Goal: Contribute content

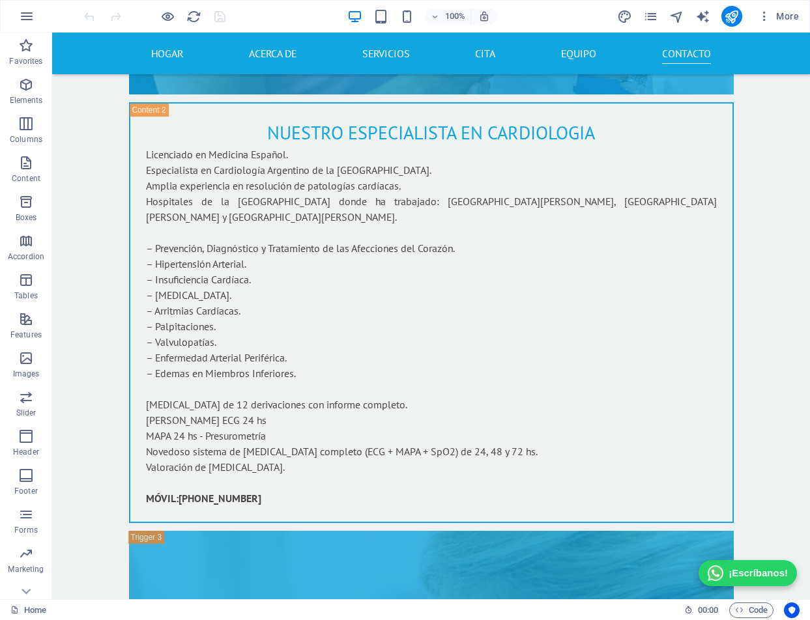
scroll to position [8377, 0]
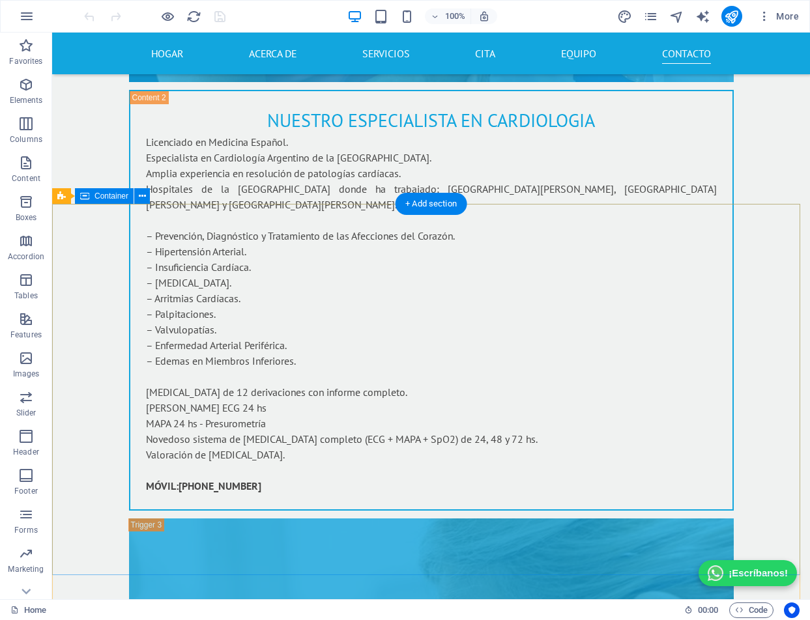
drag, startPoint x: 192, startPoint y: 231, endPoint x: 139, endPoint y: 243, distance: 53.6
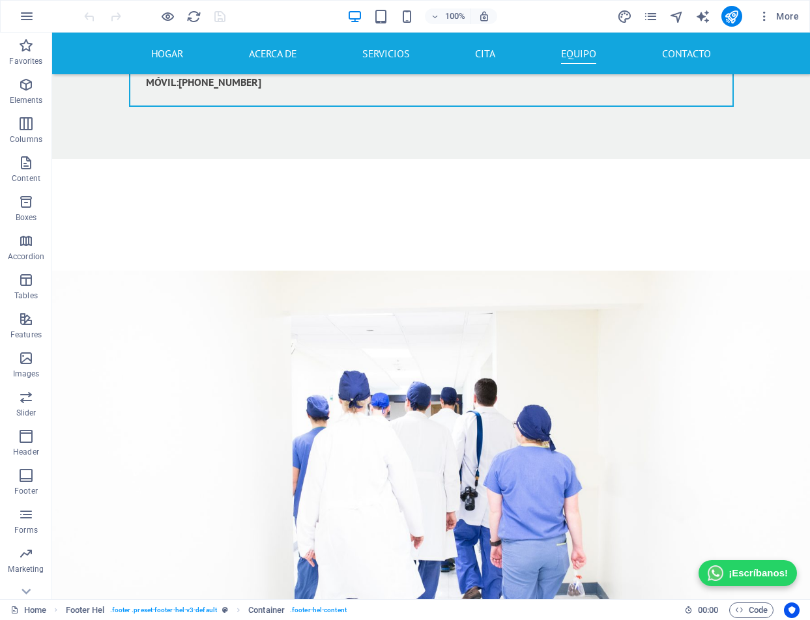
scroll to position [9738, 0]
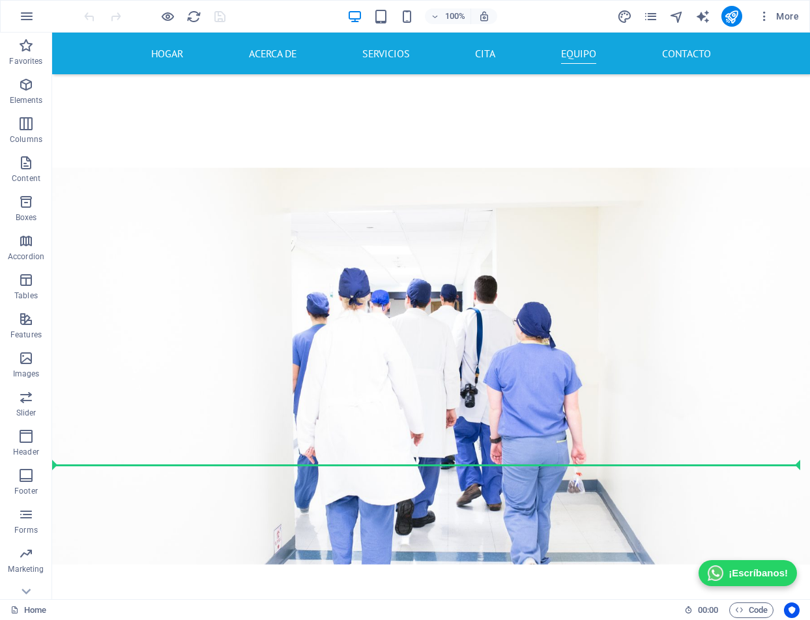
drag, startPoint x: 165, startPoint y: 231, endPoint x: 159, endPoint y: 438, distance: 207.3
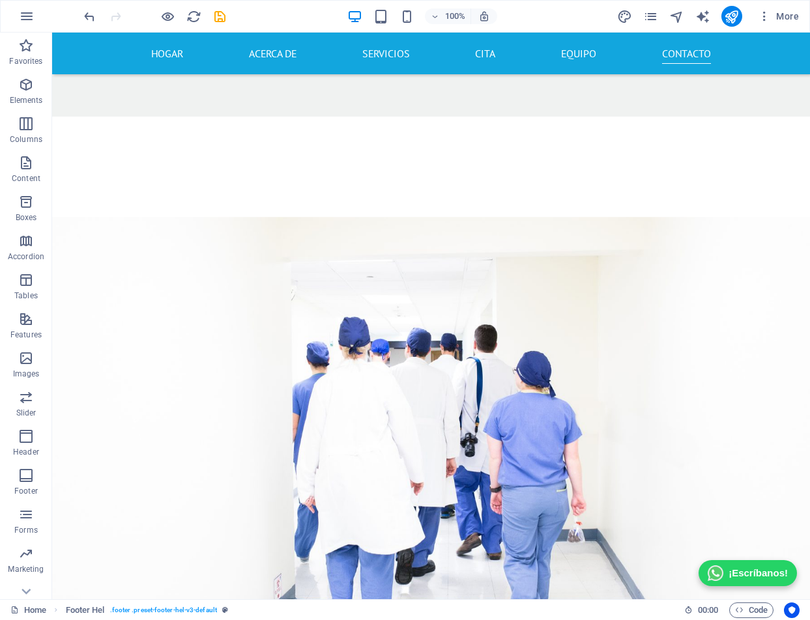
scroll to position [9820, 0]
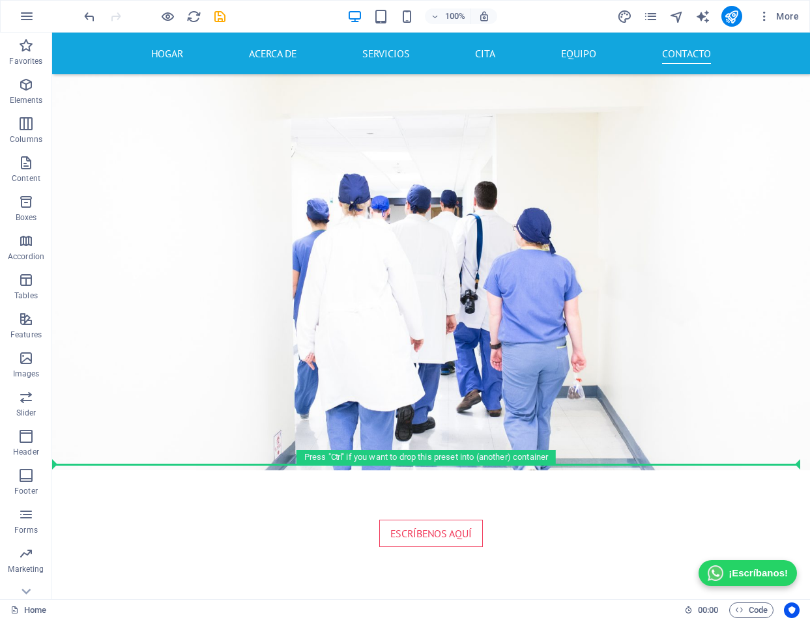
drag, startPoint x: 153, startPoint y: 224, endPoint x: 165, endPoint y: 451, distance: 227.1
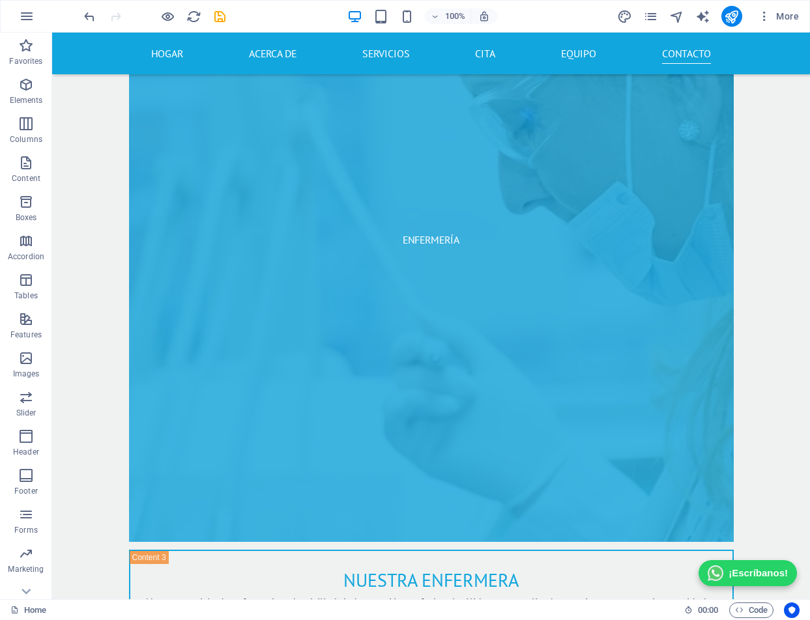
scroll to position [8996, 0]
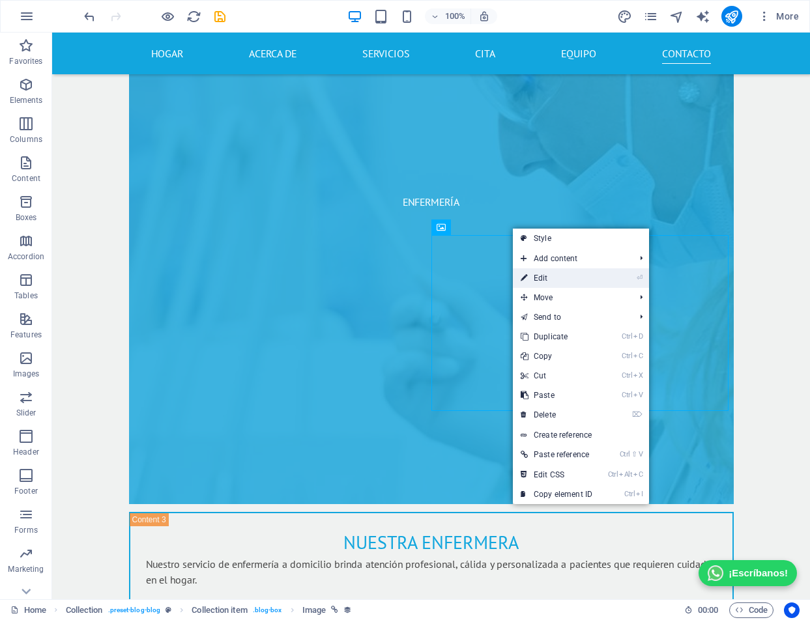
click at [0, 0] on link "⏎ Edit" at bounding box center [0, 0] width 0 height 0
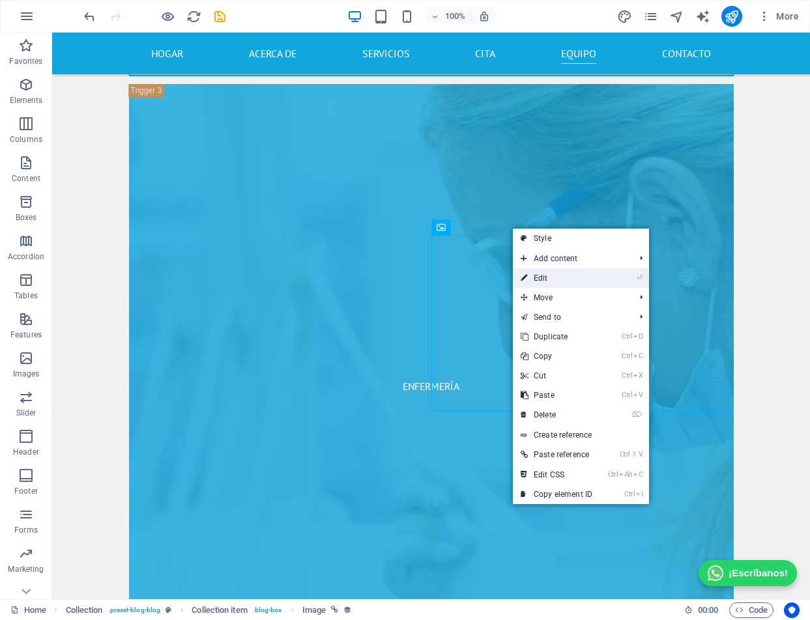
select select "px"
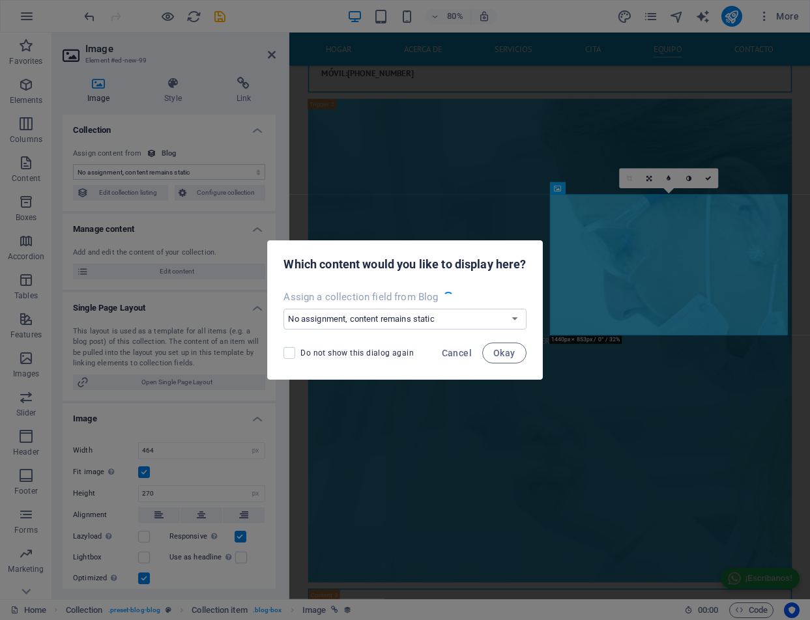
scroll to position [9110, 0]
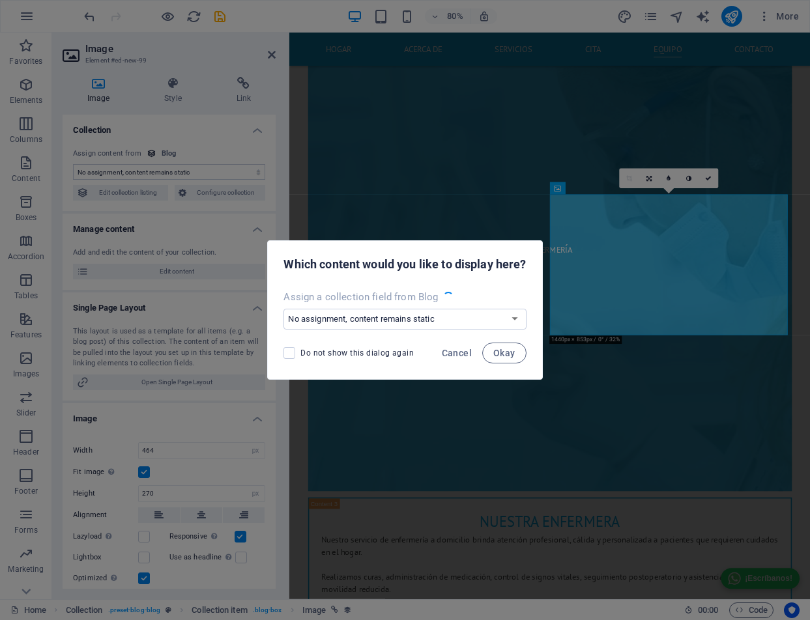
select select "image"
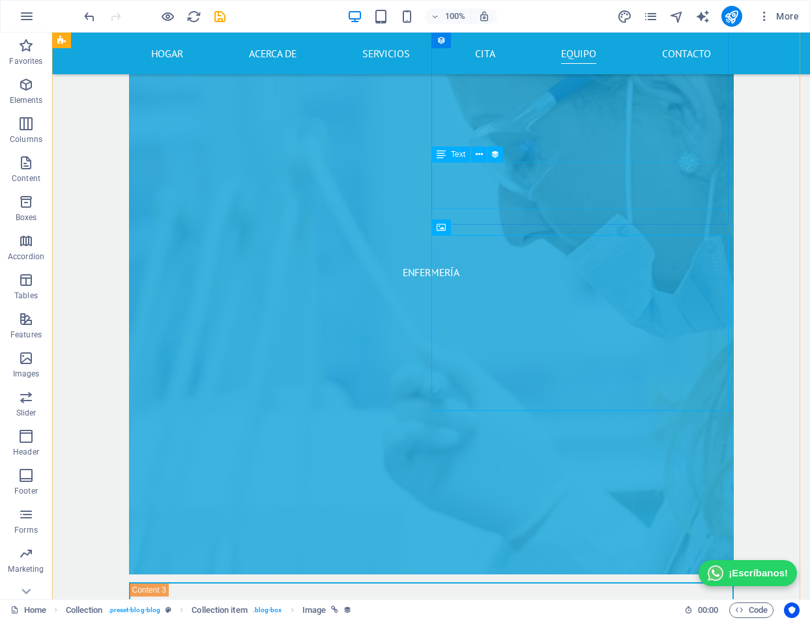
scroll to position [8996, 0]
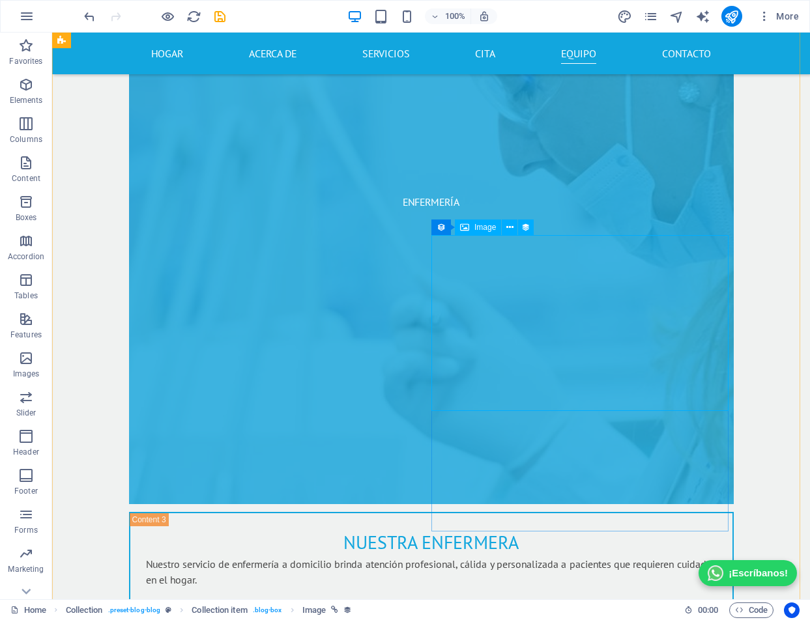
select select "image"
select select "px"
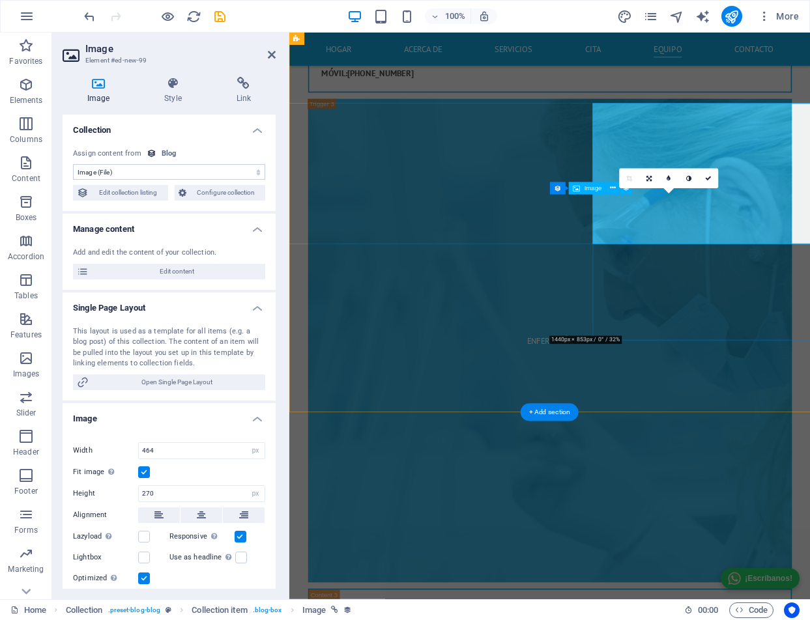
scroll to position [9110, 0]
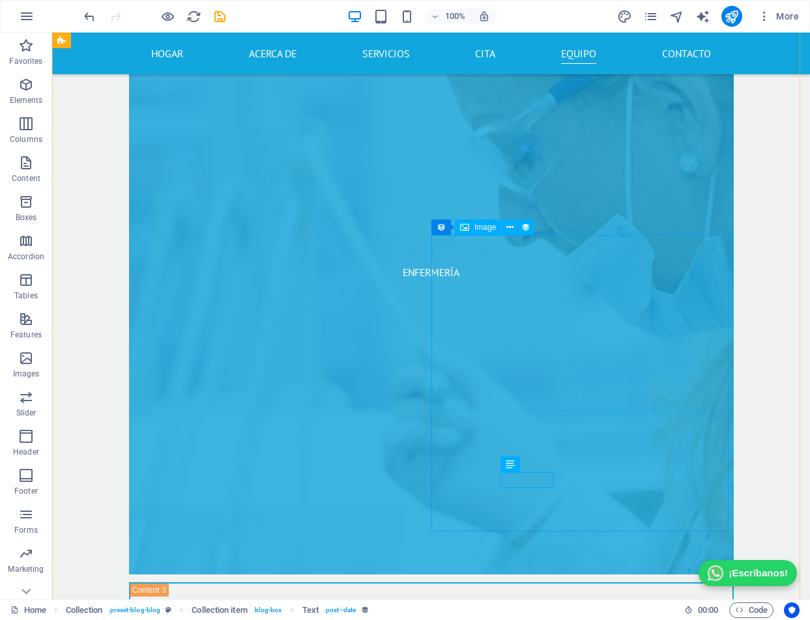
scroll to position [8996, 0]
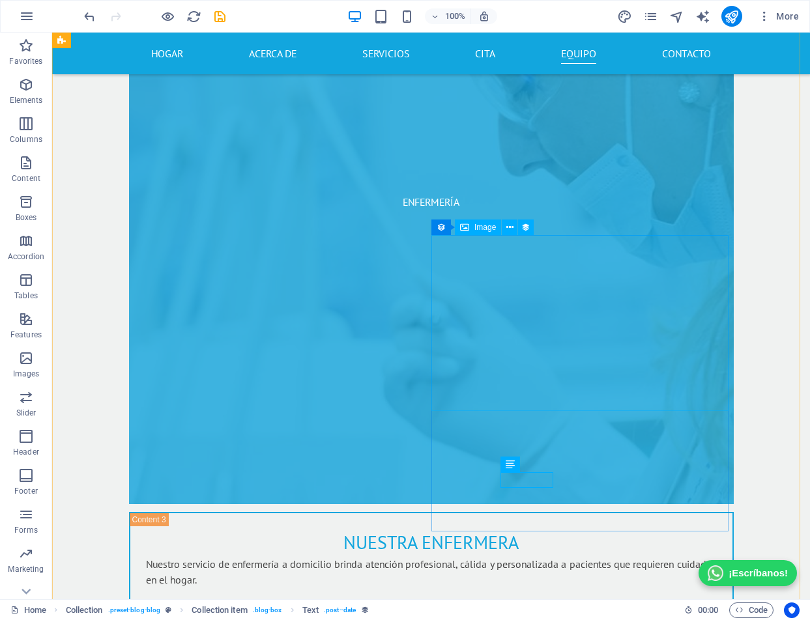
select select "image"
select select "px"
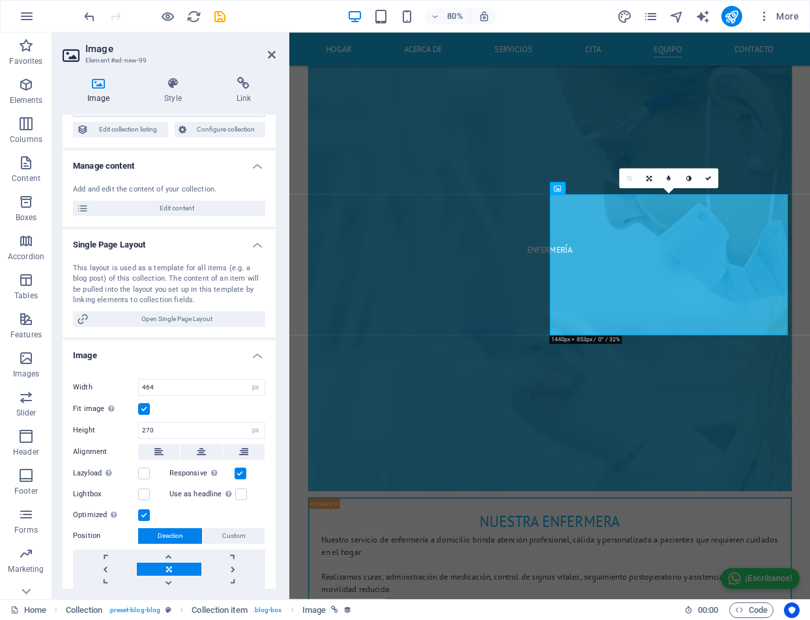
scroll to position [0, 0]
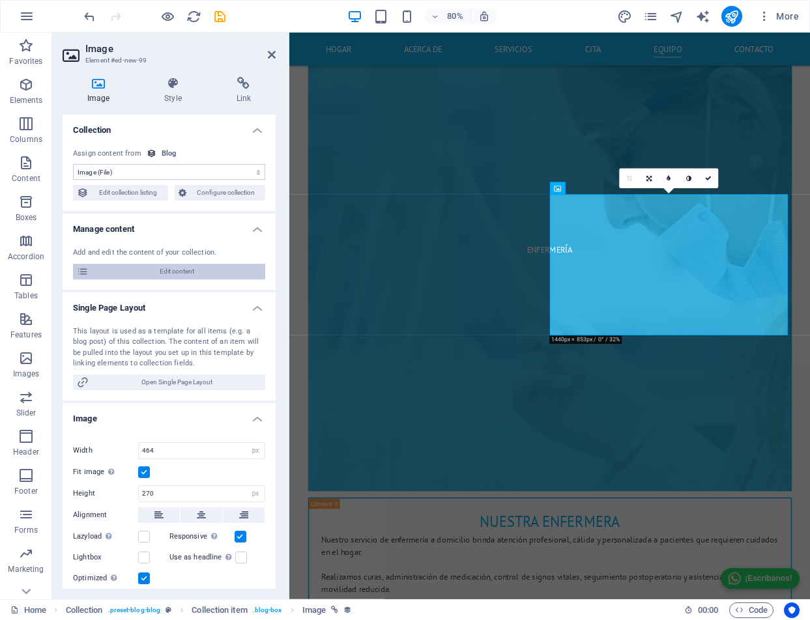
click at [174, 268] on span "Edit content" at bounding box center [177, 272] width 169 height 16
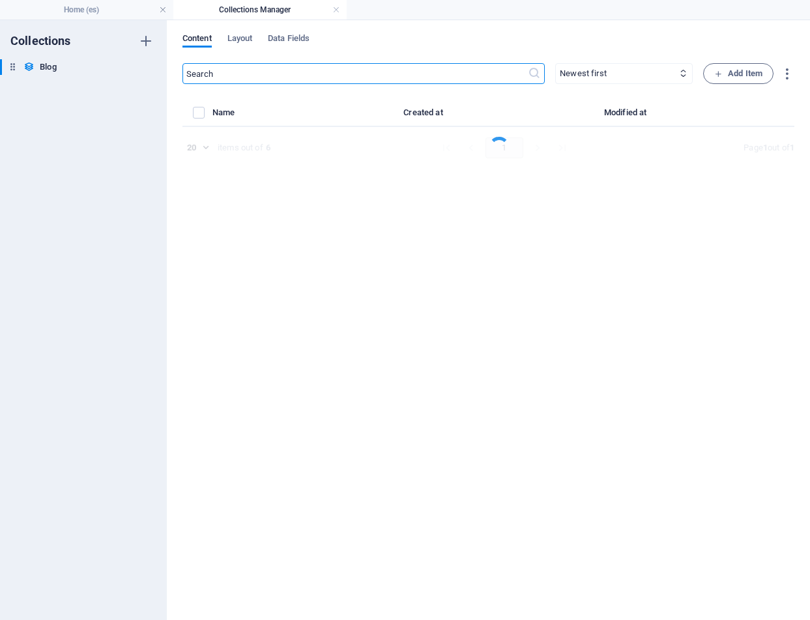
select select "Category 1"
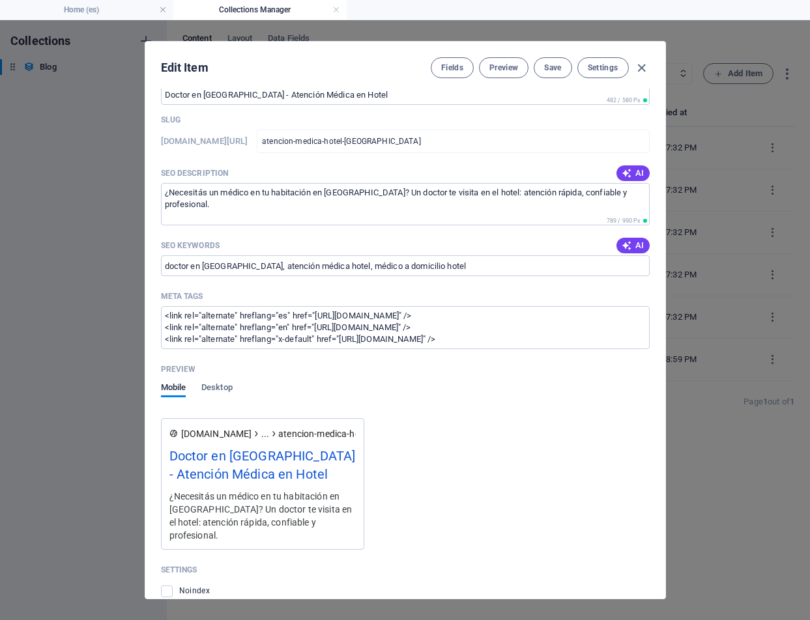
scroll to position [881, 0]
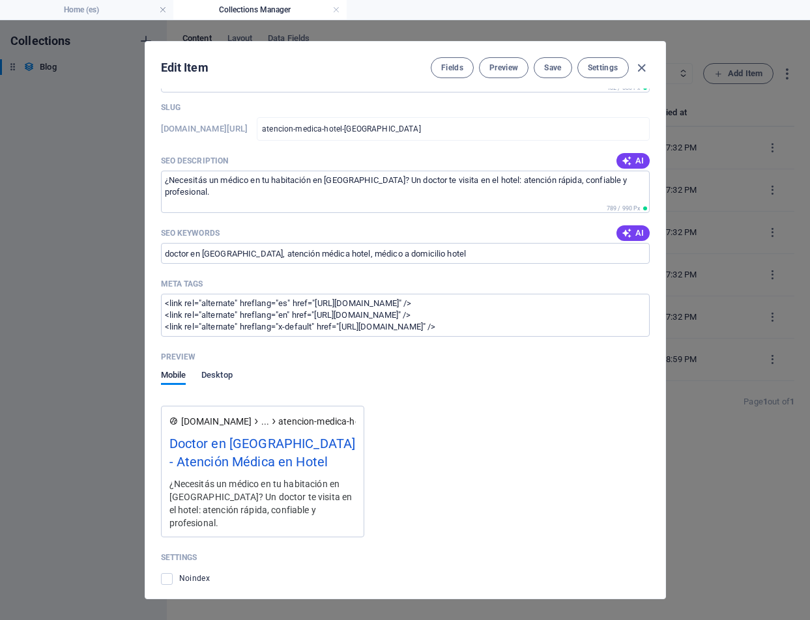
click at [222, 373] on span "Desktop" at bounding box center [216, 376] width 31 height 18
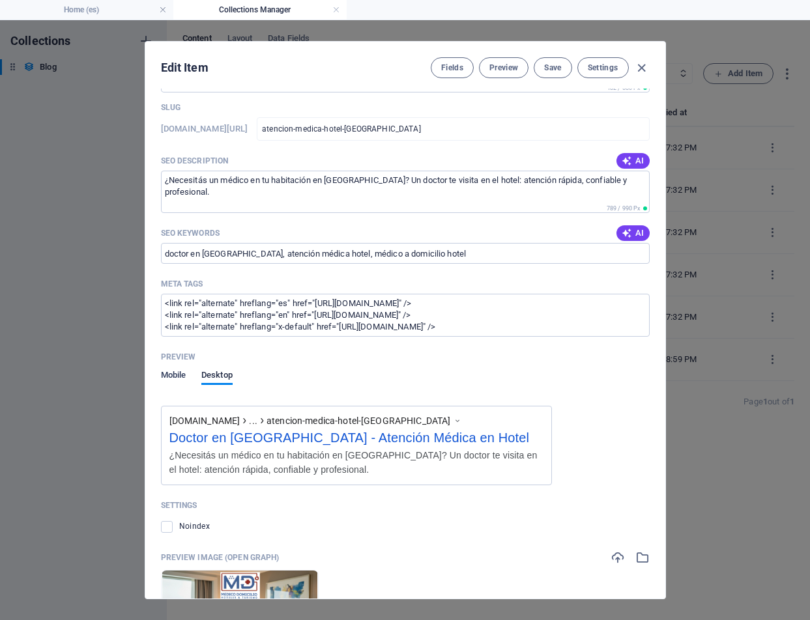
click at [168, 379] on span "Mobile" at bounding box center [173, 376] width 25 height 18
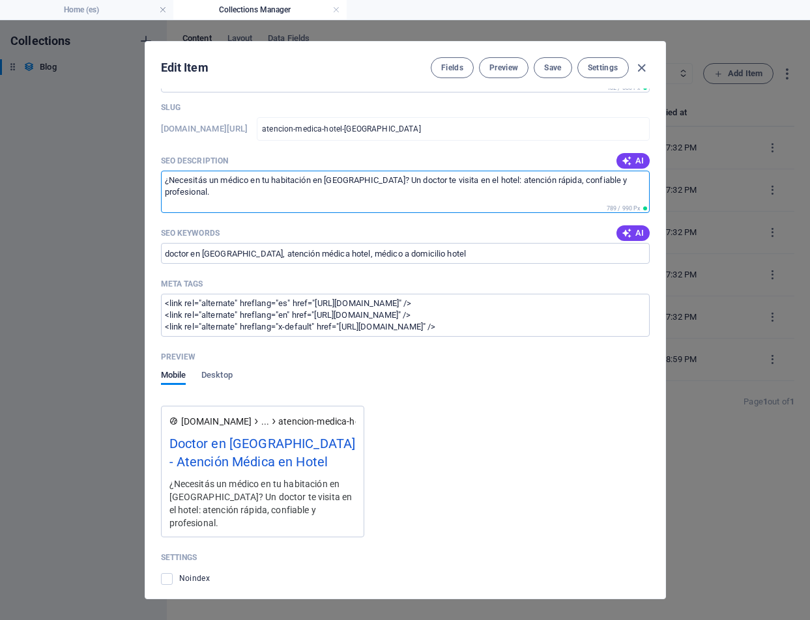
click at [440, 185] on textarea "¿Necesitás un médico en tu habitación en [GEOGRAPHIC_DATA]? Un doctor te visita…" at bounding box center [405, 192] width 489 height 42
click at [493, 181] on textarea "¿Necesitás un médico en tu habitación en [GEOGRAPHIC_DATA]? Un doctor te visita…" at bounding box center [405, 192] width 489 height 42
click at [202, 180] on textarea "¿Necesitás un médico en tu habitación en [GEOGRAPHIC_DATA]? Un doctor te visita…" at bounding box center [405, 192] width 489 height 42
click at [269, 181] on textarea "¿Necesitas un médico en tu habitación en [GEOGRAPHIC_DATA]? Un doctor te visita…" at bounding box center [405, 192] width 489 height 42
click at [399, 181] on textarea "¿Necesitas un médico en la habitación del hotel en [GEOGRAPHIC_DATA]? Un doctor…" at bounding box center [405, 192] width 489 height 42
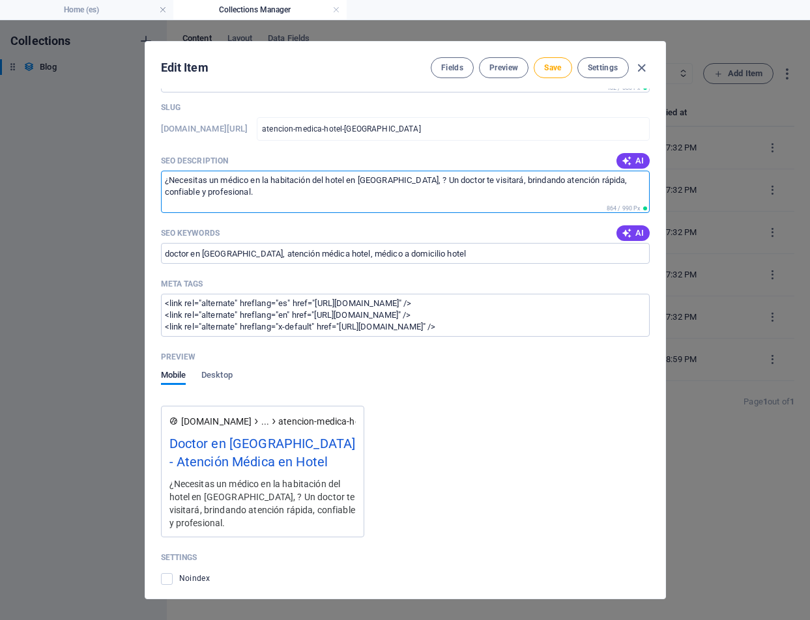
paste textarea "[PERSON_NAME]: Albir, Altea, [GEOGRAPHIC_DATA], [GEOGRAPHIC_DATA], [GEOGRAPHIC_…"
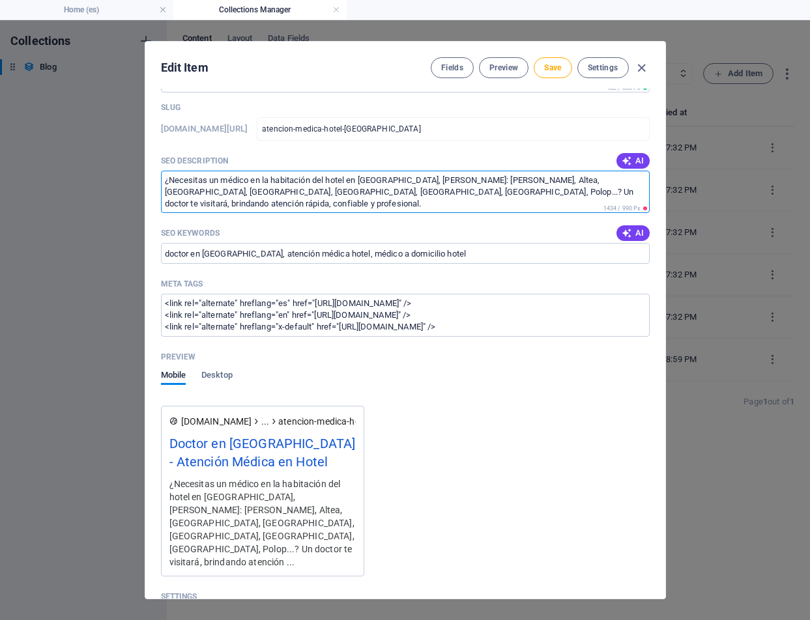
click at [457, 179] on textarea "¿Necesitas un médico en la habitación del hotel en [GEOGRAPHIC_DATA], [PERSON_N…" at bounding box center [405, 192] width 489 height 42
click at [219, 191] on textarea "¿Necesitas un médico en la habitación del hotel en [GEOGRAPHIC_DATA], [GEOGRAPH…" at bounding box center [405, 192] width 489 height 42
click at [490, 178] on textarea "¿Necesitas un médico en la habitación del hotel en [GEOGRAPHIC_DATA], [GEOGRAPH…" at bounding box center [405, 192] width 489 height 42
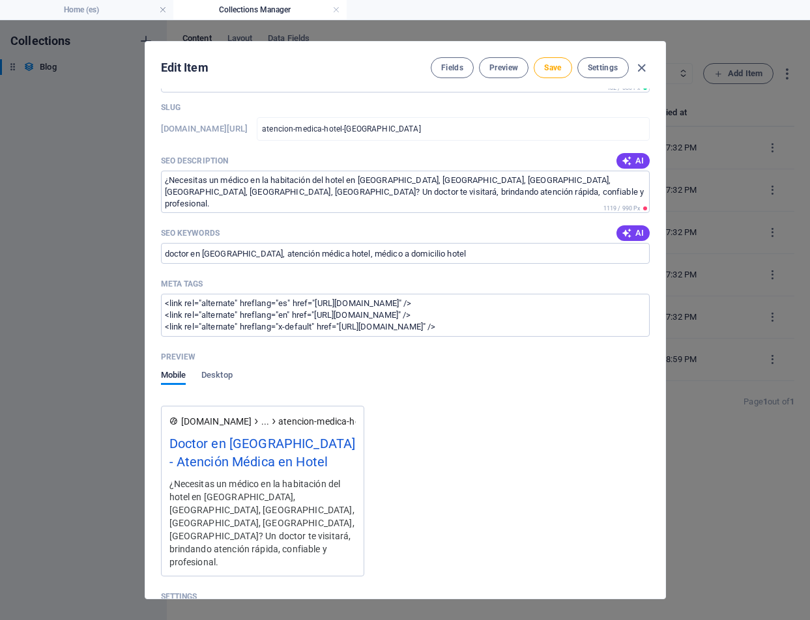
click at [219, 368] on div "Preview Mobile Desktop" at bounding box center [405, 376] width 489 height 59
click at [216, 382] on span "Desktop" at bounding box center [216, 376] width 31 height 18
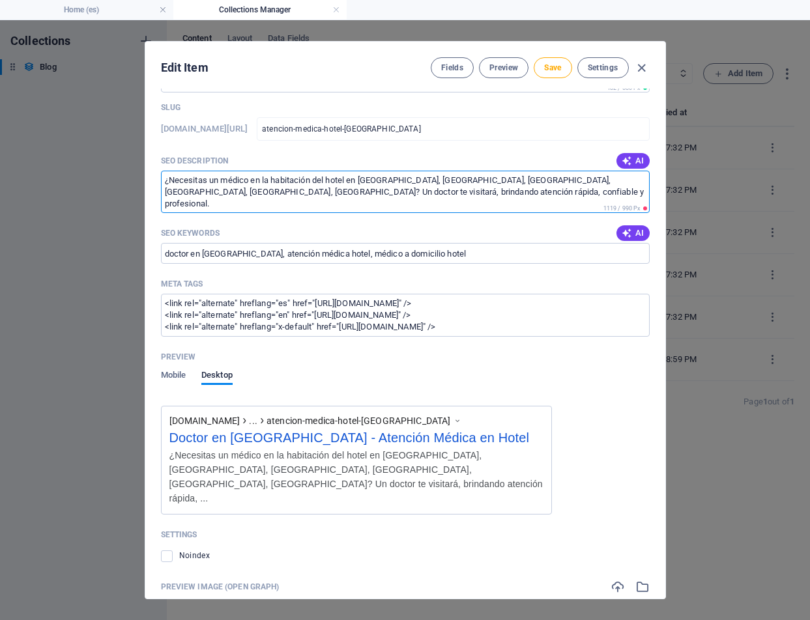
click at [469, 181] on textarea "¿Necesitas un médico en la habitación del hotel en [GEOGRAPHIC_DATA], [GEOGRAPH…" at bounding box center [405, 192] width 489 height 42
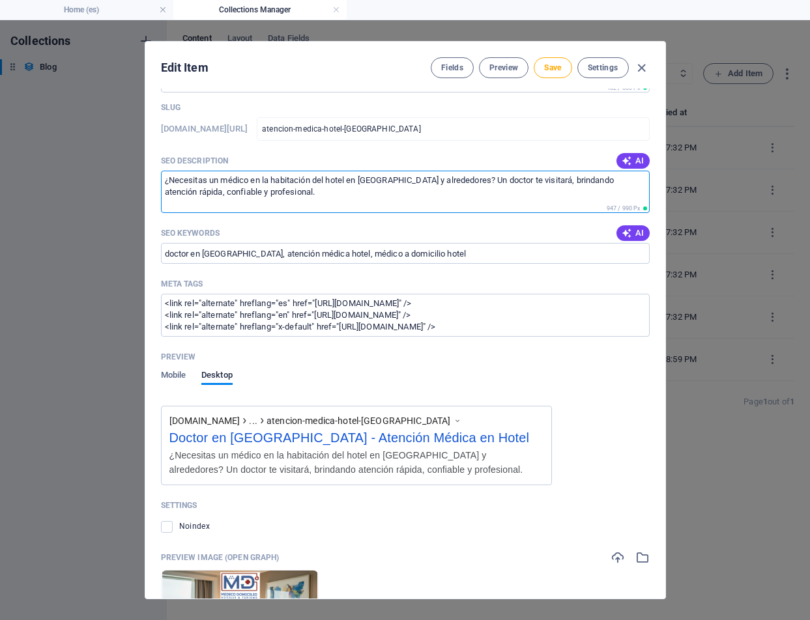
type textarea "¿Necesitas un médico en la habitación del hotel en [GEOGRAPHIC_DATA] y alrededo…"
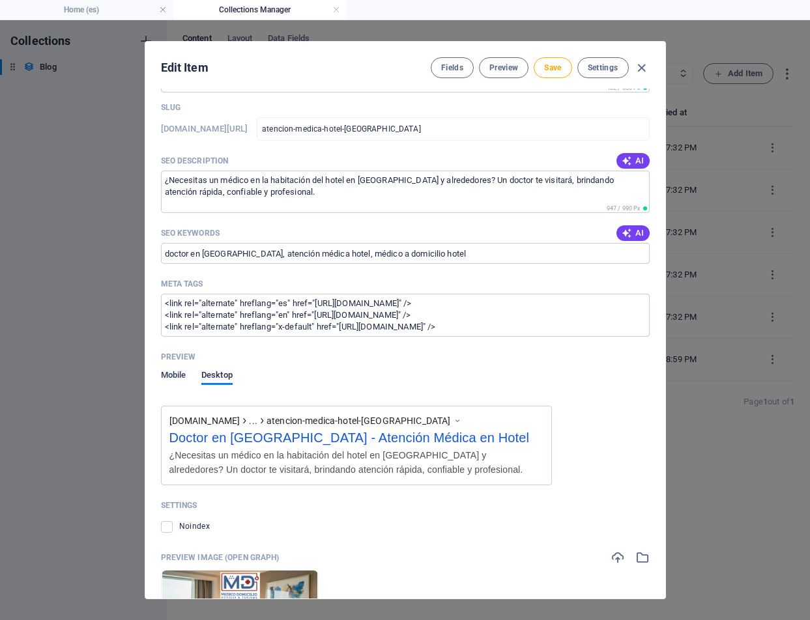
click at [177, 377] on span "Mobile" at bounding box center [173, 376] width 25 height 18
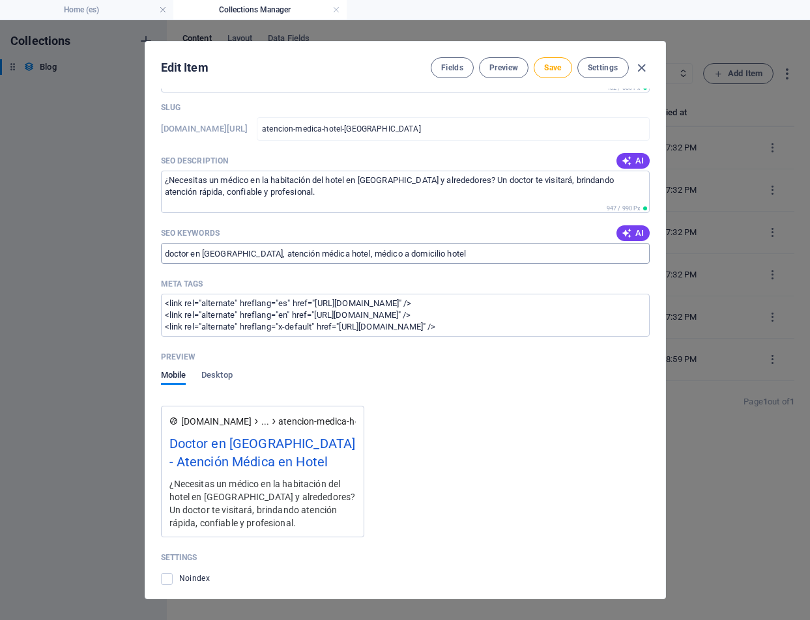
click at [496, 253] on input "doctor en [GEOGRAPHIC_DATA], atención médica hotel, médico a domicilio hotel" at bounding box center [405, 253] width 489 height 21
type input "doctor en [GEOGRAPHIC_DATA], atención médica hotel, médico a domicilio hotel, d…"
click at [550, 68] on span "Save" at bounding box center [552, 68] width 17 height 10
click at [640, 65] on icon "button" at bounding box center [641, 68] width 15 height 15
type input "[DATE]"
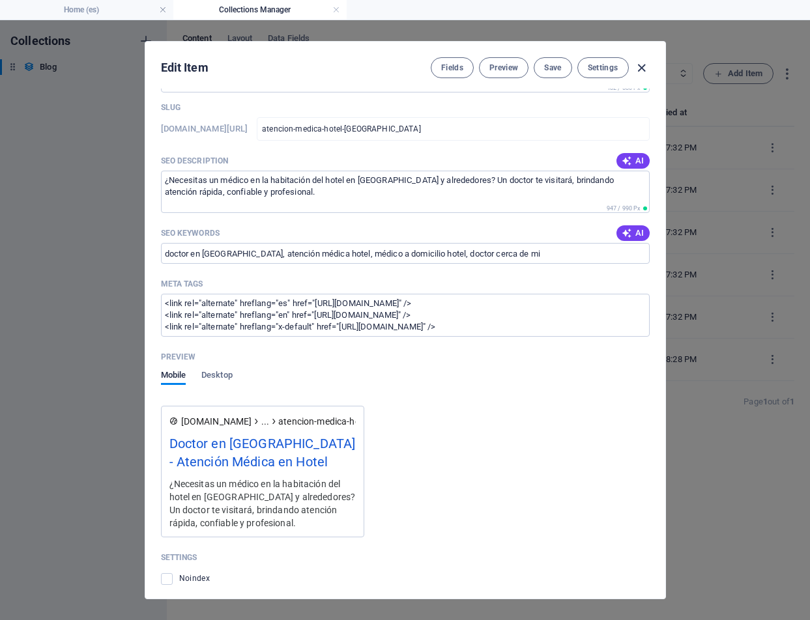
type input "atencion-medica-hotel-[GEOGRAPHIC_DATA]"
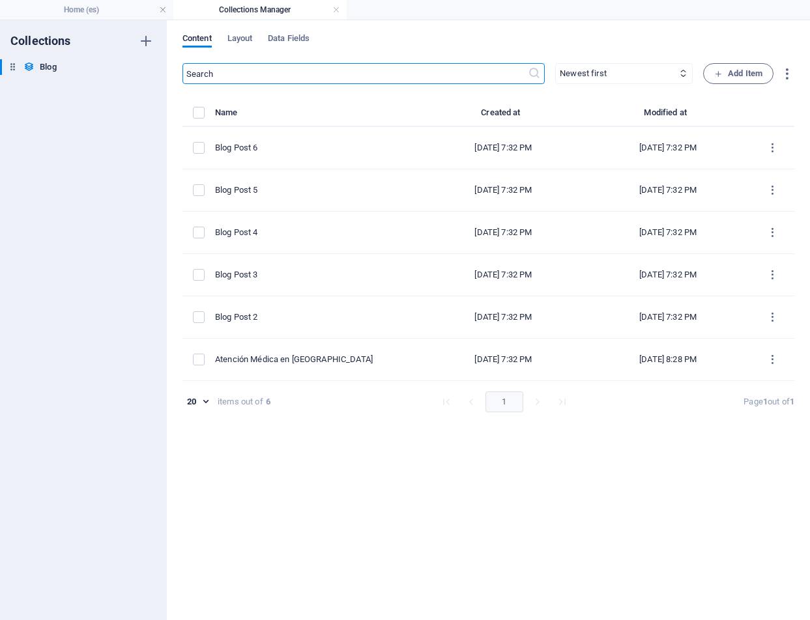
scroll to position [752, 0]
